Goal: Transaction & Acquisition: Purchase product/service

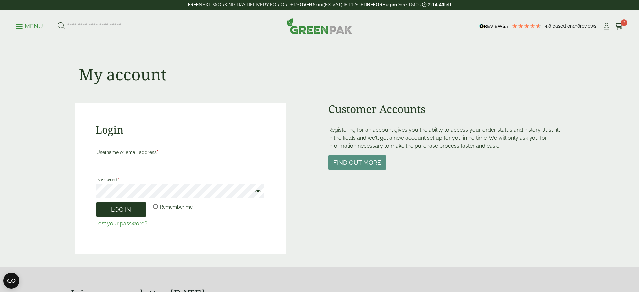
type input "**********"
click at [128, 209] on button "Log in" at bounding box center [121, 209] width 50 height 14
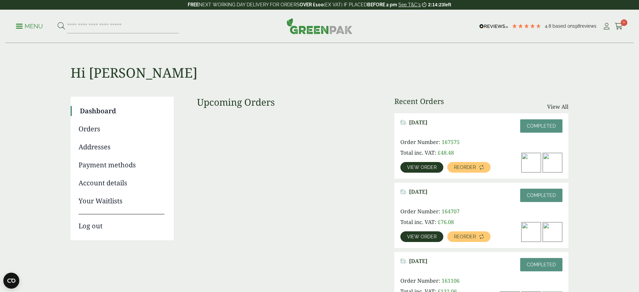
click at [434, 165] on span "View order" at bounding box center [422, 167] width 30 height 5
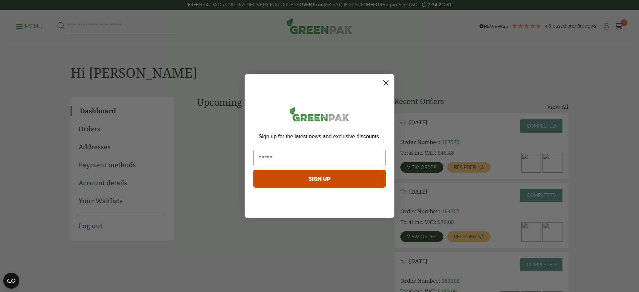
click at [388, 83] on circle "Close dialog" at bounding box center [386, 82] width 11 height 11
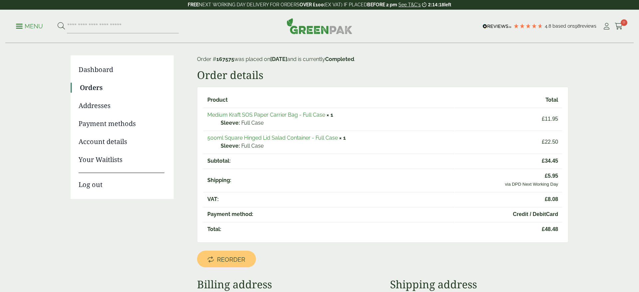
click at [286, 139] on link "500ml Square Hinged Lid Salad Container - Full Case" at bounding box center [272, 138] width 131 height 6
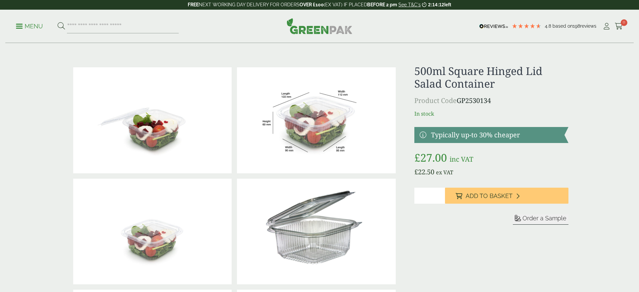
click at [441, 193] on input "*" at bounding box center [429, 195] width 31 height 16
type input "*"
click at [440, 194] on input "*" at bounding box center [429, 195] width 31 height 16
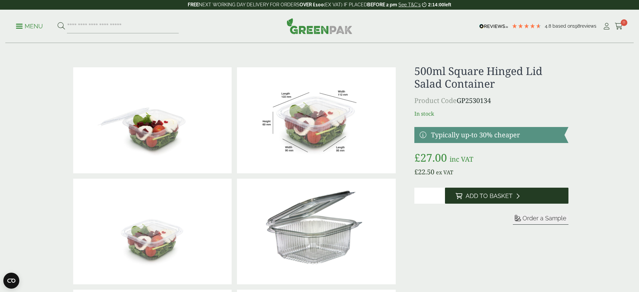
click at [482, 198] on span "Add to Basket" at bounding box center [489, 195] width 47 height 7
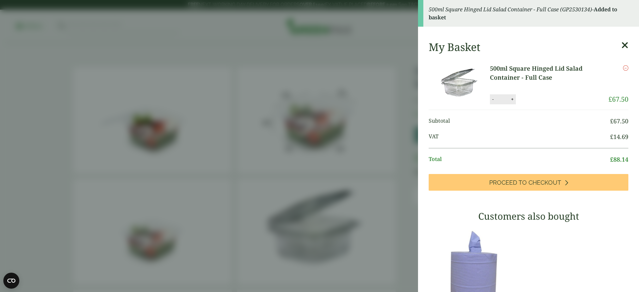
click at [625, 45] on icon at bounding box center [625, 45] width 7 height 9
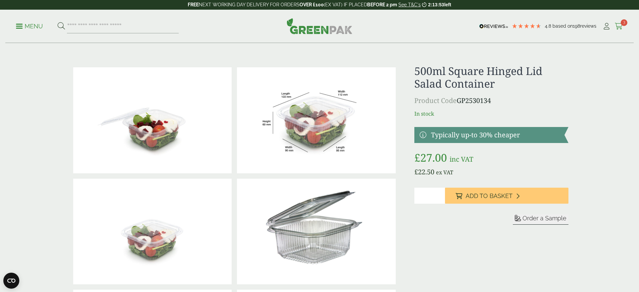
click at [621, 26] on icon at bounding box center [619, 26] width 8 height 7
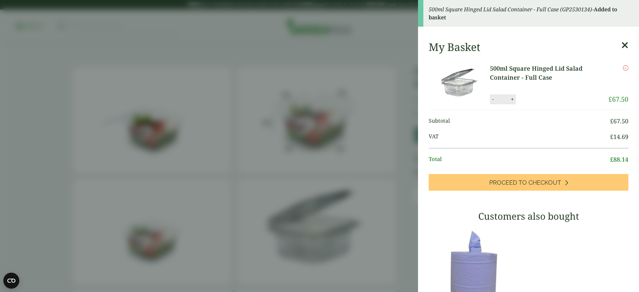
click at [384, 31] on aside "500ml Square Hinged Lid Salad Container - Full Case (GP2530134) - Added to bask…" at bounding box center [319, 146] width 639 height 292
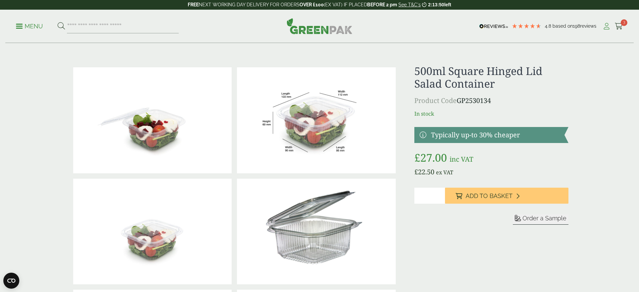
click at [608, 27] on icon at bounding box center [607, 26] width 8 height 7
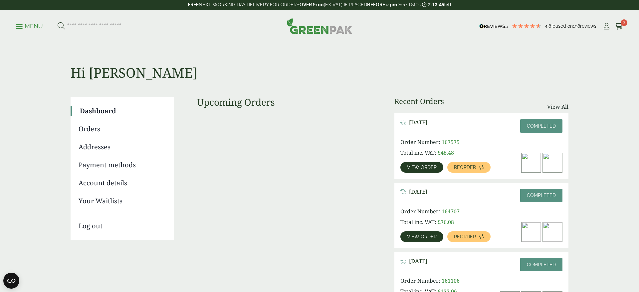
click at [424, 169] on span "View order" at bounding box center [422, 167] width 30 height 5
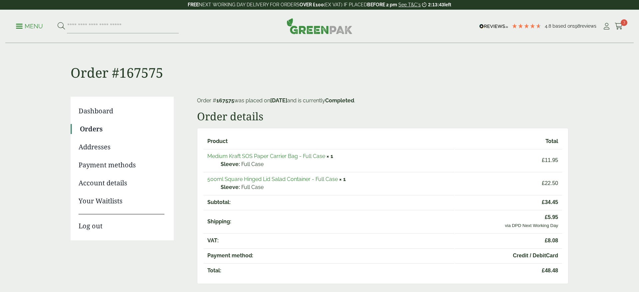
click at [259, 156] on link "Medium Kraft SOS Paper Carrier Bag - Full Case" at bounding box center [266, 156] width 118 height 6
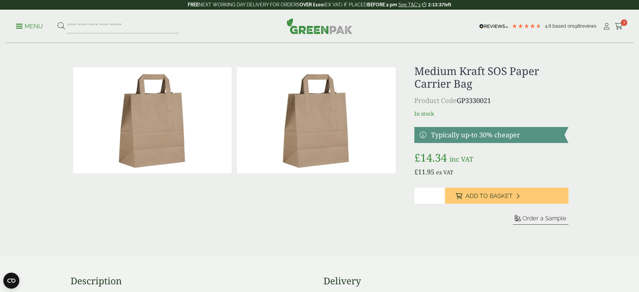
drag, startPoint x: 426, startPoint y: 197, endPoint x: 432, endPoint y: 196, distance: 6.1
click at [405, 196] on div "£" at bounding box center [320, 153] width 506 height 176
click at [440, 194] on input "*" at bounding box center [429, 195] width 31 height 16
type input "*"
click at [440, 197] on input "*" at bounding box center [429, 195] width 31 height 16
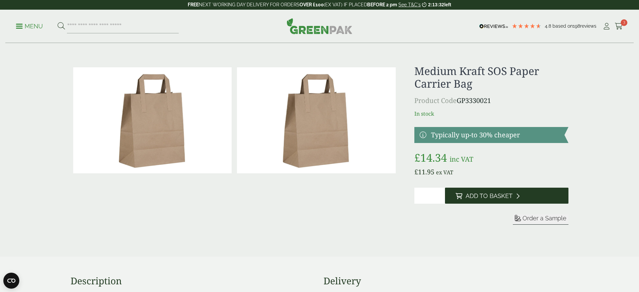
click at [474, 197] on span "Add to Basket" at bounding box center [489, 195] width 47 height 7
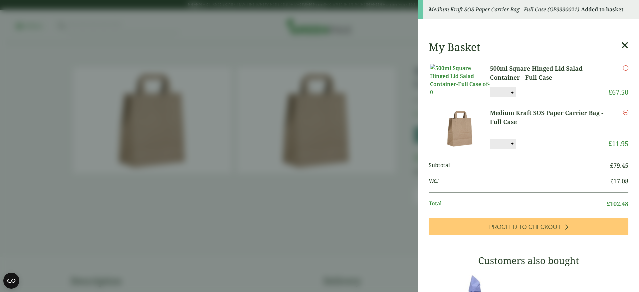
click at [626, 45] on icon at bounding box center [625, 45] width 7 height 9
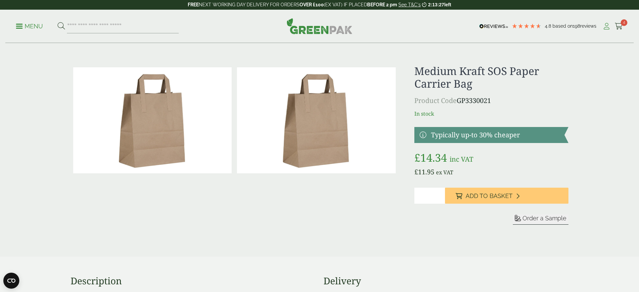
click at [609, 29] on icon at bounding box center [607, 26] width 8 height 7
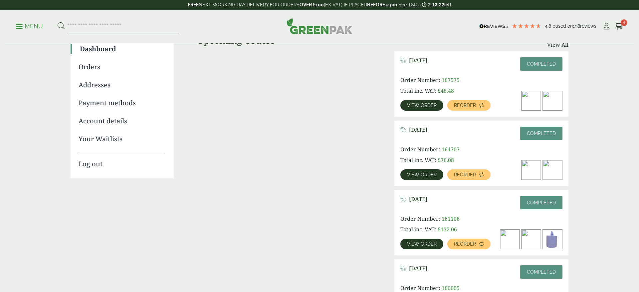
click at [423, 177] on span "View order" at bounding box center [422, 174] width 30 height 5
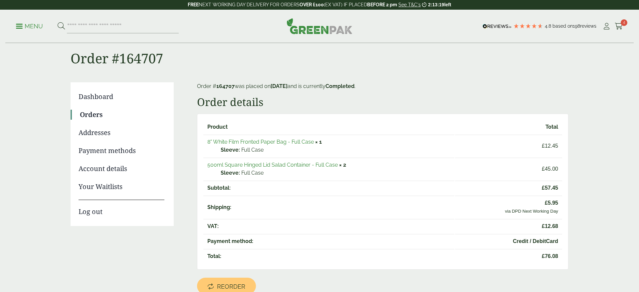
click at [291, 143] on link "8" White Film Fronted Paper Bag - Full Case" at bounding box center [260, 141] width 107 height 6
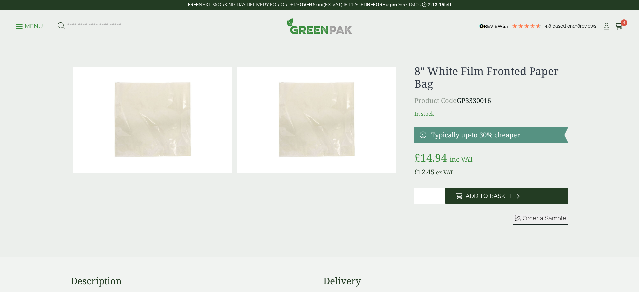
click at [469, 198] on span "Add to Basket" at bounding box center [489, 195] width 47 height 7
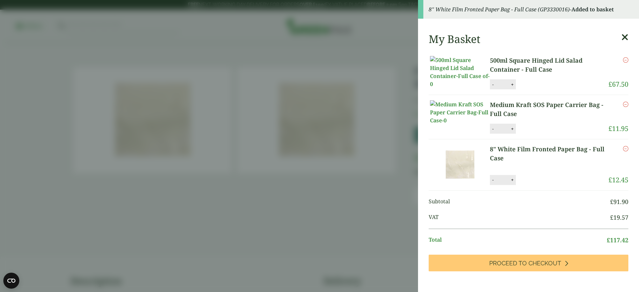
click at [408, 193] on aside "8" White Film Fronted Paper Bag - Full Case (GP3330016) - Added to basket My Ba…" at bounding box center [319, 146] width 639 height 292
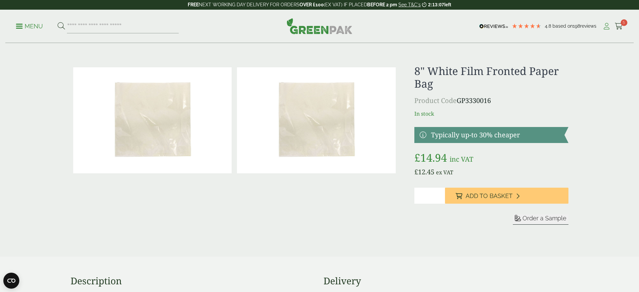
click at [605, 28] on icon at bounding box center [607, 26] width 8 height 7
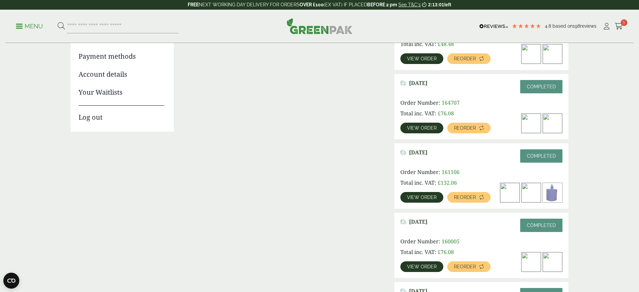
click at [420, 196] on span "View order" at bounding box center [422, 197] width 30 height 5
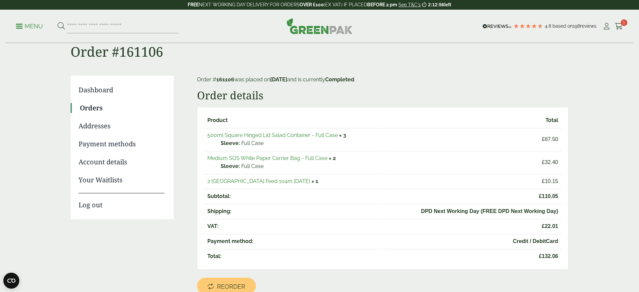
click at [252, 182] on link "2 [GEOGRAPHIC_DATA] Feed 104m [DATE]" at bounding box center [258, 181] width 103 height 6
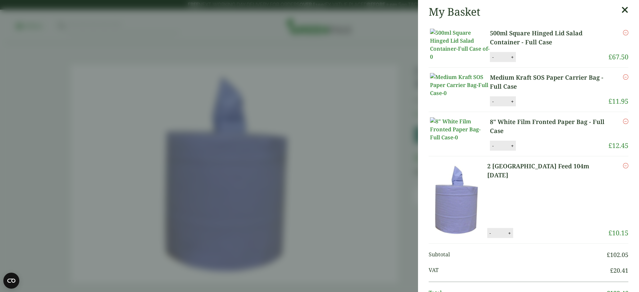
click at [506, 135] on link "8" White Film Fronted Paper Bag - Full Case" at bounding box center [549, 126] width 119 height 18
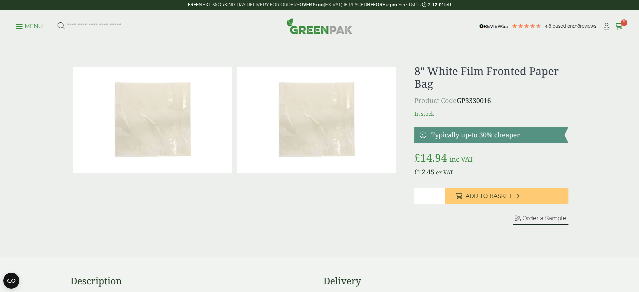
click at [621, 26] on icon at bounding box center [619, 26] width 8 height 7
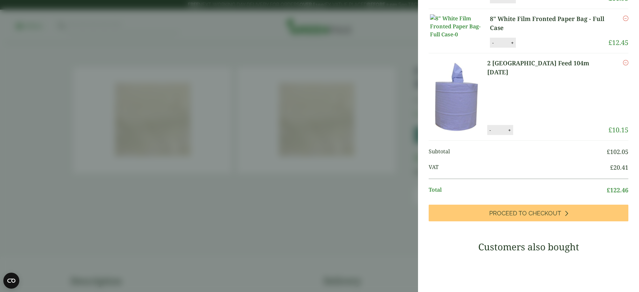
scroll to position [104, 0]
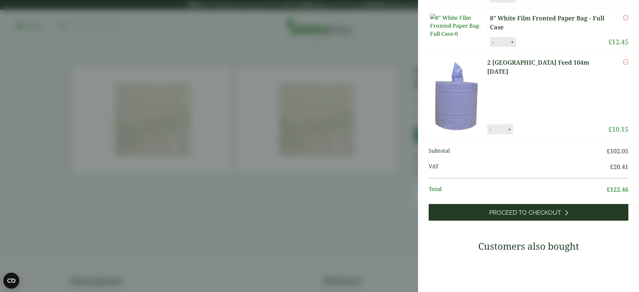
click at [541, 220] on link "Proceed to Checkout" at bounding box center [529, 212] width 200 height 17
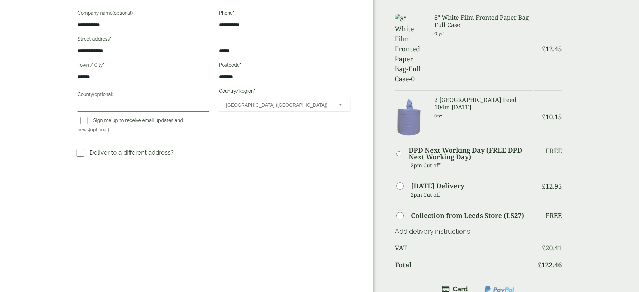
scroll to position [169, 0]
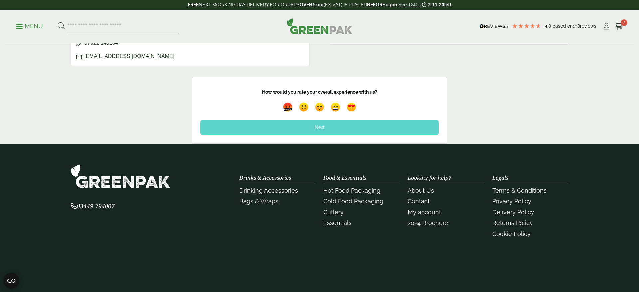
scroll to position [395, 0]
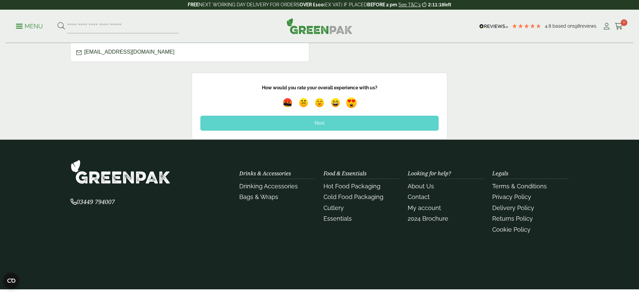
click at [351, 105] on img at bounding box center [351, 102] width 15 height 15
click at [351, 122] on div "Next" at bounding box center [319, 123] width 238 height 15
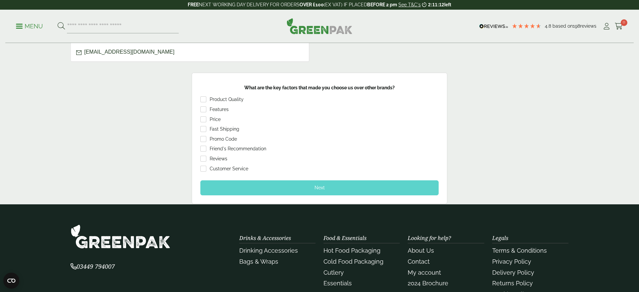
click at [342, 189] on div "Next" at bounding box center [319, 187] width 238 height 15
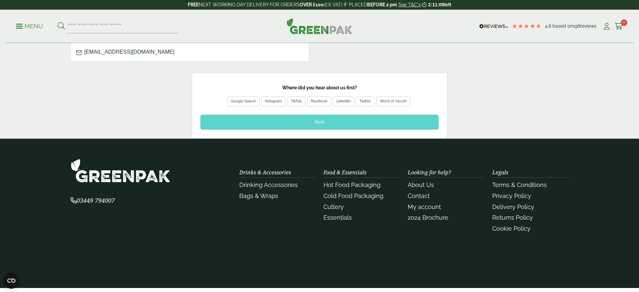
click at [323, 123] on div "Next" at bounding box center [319, 122] width 238 height 15
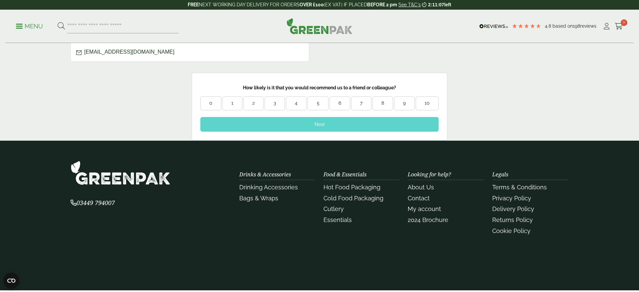
click at [410, 103] on div "9" at bounding box center [405, 103] width 20 height 7
click at [381, 126] on div "Next" at bounding box center [319, 124] width 238 height 15
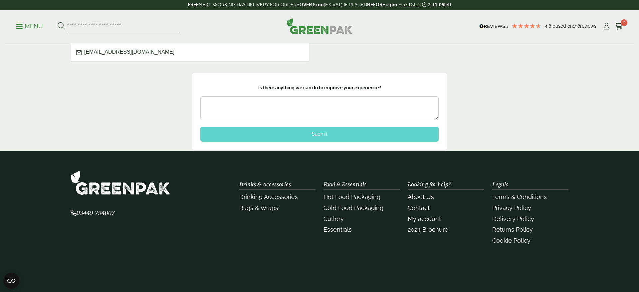
click at [357, 129] on div "Submit" at bounding box center [319, 134] width 238 height 15
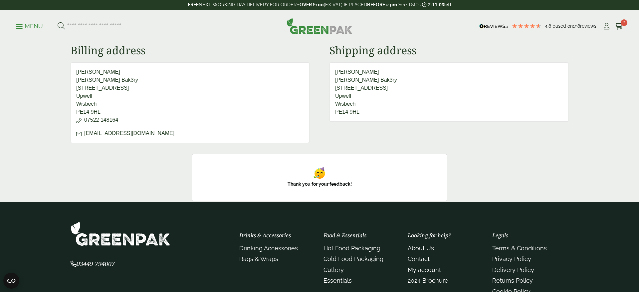
scroll to position [311, 0]
